Goal: Information Seeking & Learning: Learn about a topic

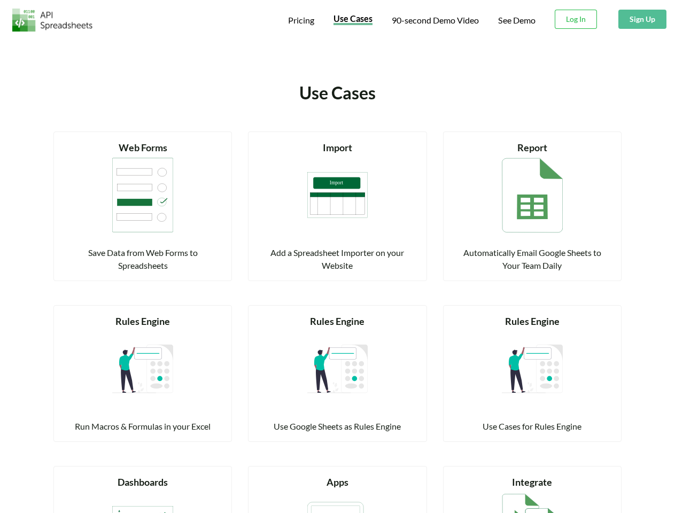
click at [300, 20] on span "Pricing" at bounding box center [301, 20] width 26 height 10
click at [352, 20] on span "Use Cases" at bounding box center [352, 18] width 39 height 10
click at [434, 20] on span "90-second Demo Video" at bounding box center [435, 20] width 87 height 9
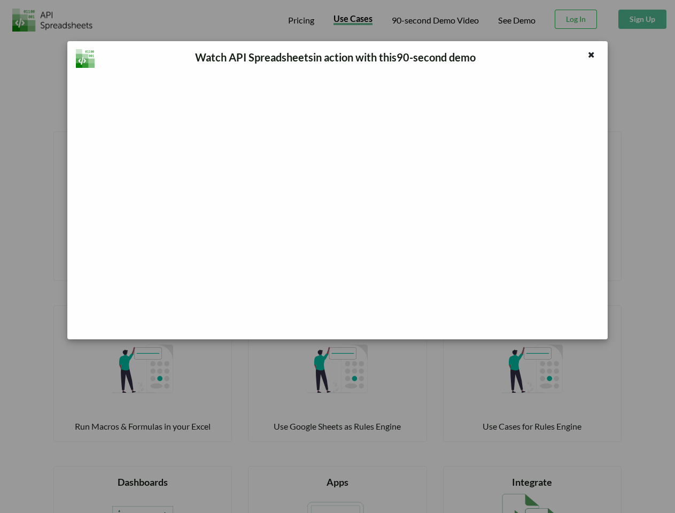
click at [576, 19] on div "Watch API Spreadsheets in action with this 90 -second demo" at bounding box center [337, 256] width 675 height 513
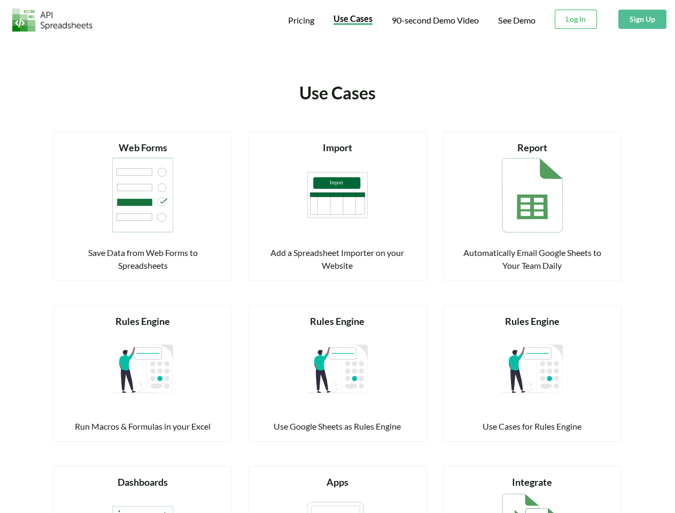
click at [642, 19] on button "Sign Up" at bounding box center [642, 19] width 48 height 19
click at [143, 147] on div "Web Forms" at bounding box center [143, 148] width 152 height 14
click at [143, 195] on img at bounding box center [142, 195] width 61 height 80
click at [143, 259] on div "Save Data from Web Forms to Spreadsheets" at bounding box center [143, 259] width 152 height 26
click at [337, 147] on div "Import" at bounding box center [337, 148] width 152 height 14
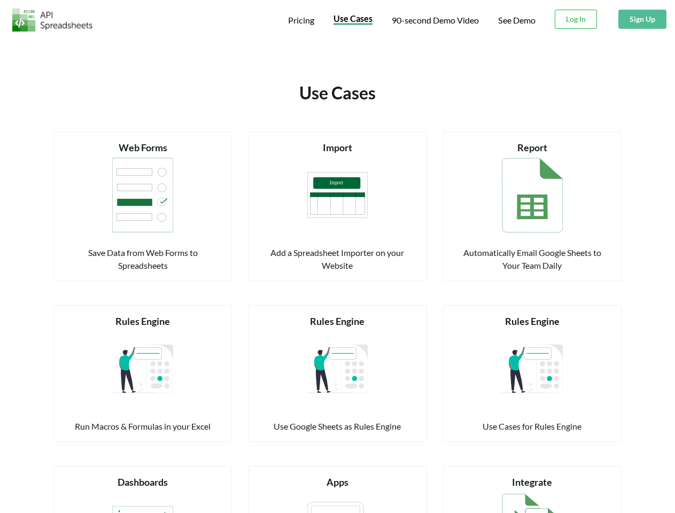
click at [338, 195] on img at bounding box center [337, 195] width 61 height 80
